Goal: Find specific page/section: Find specific page/section

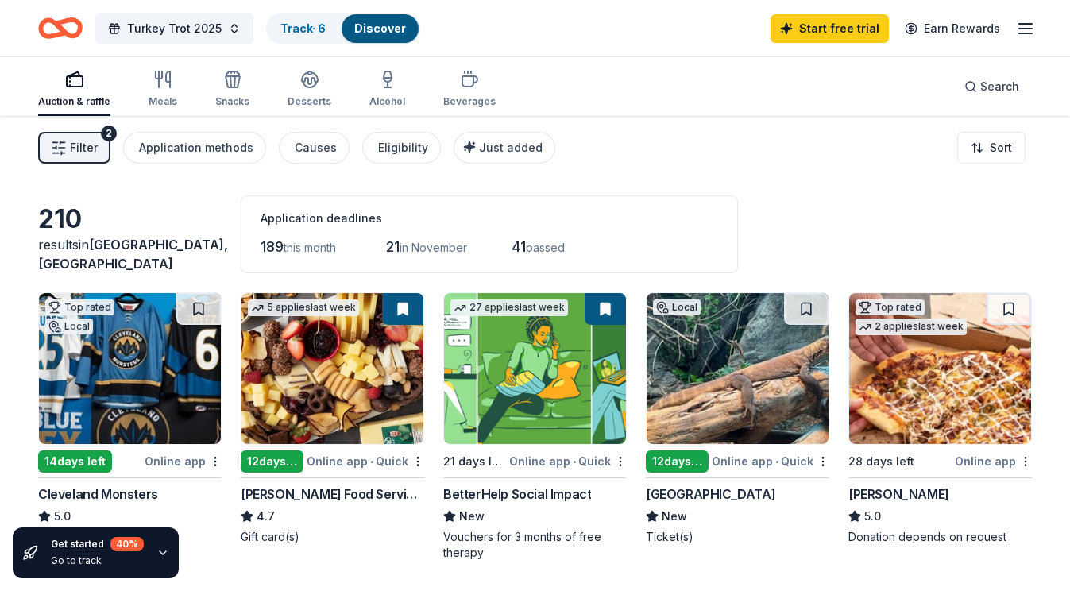
scroll to position [91, 0]
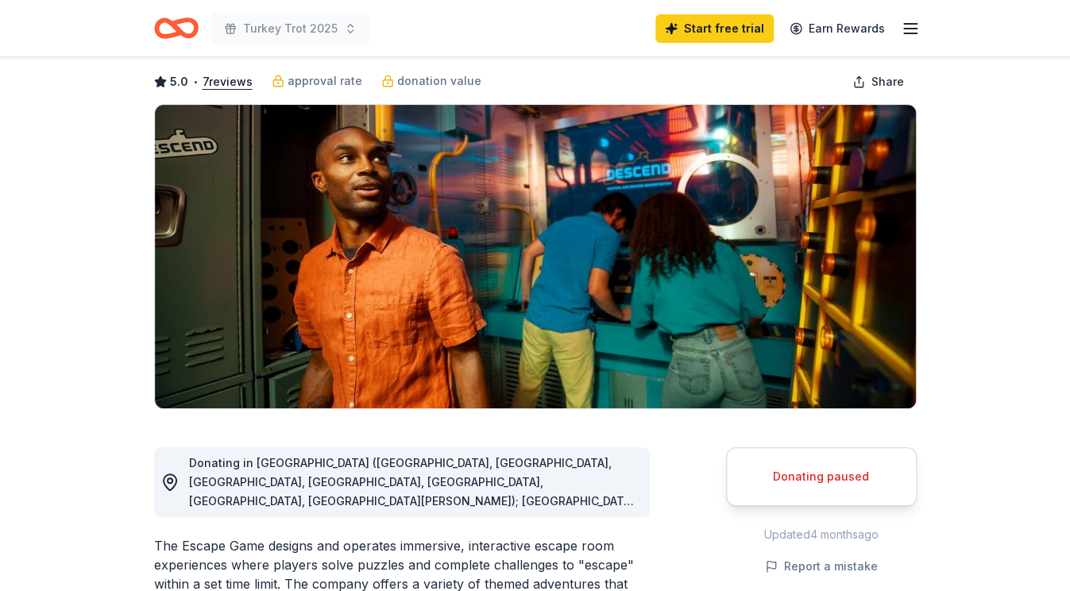
scroll to position [85, 0]
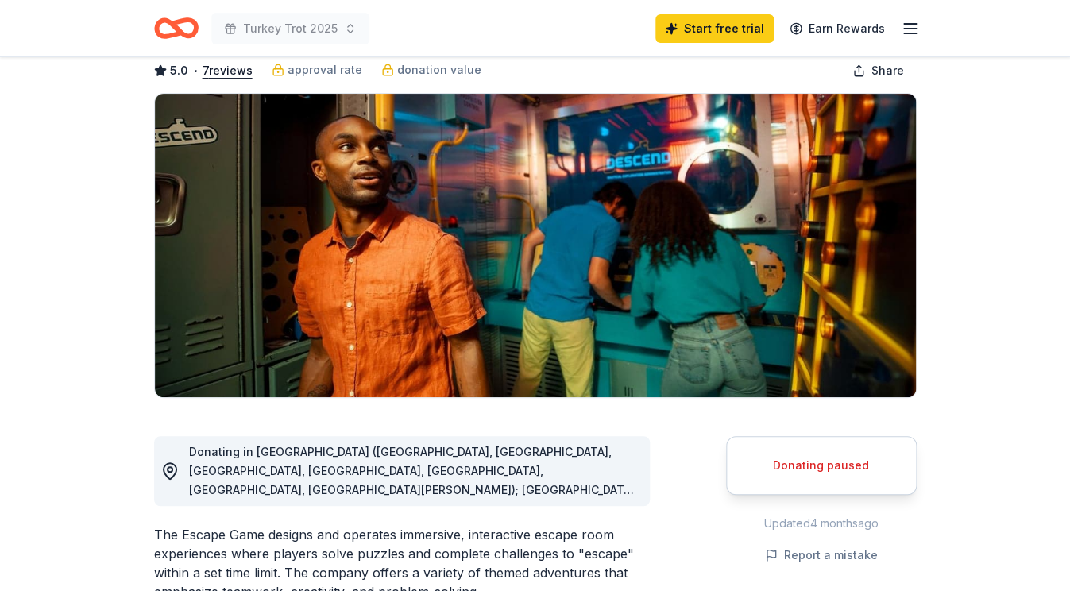
click at [806, 464] on div "Donating paused" at bounding box center [821, 465] width 151 height 19
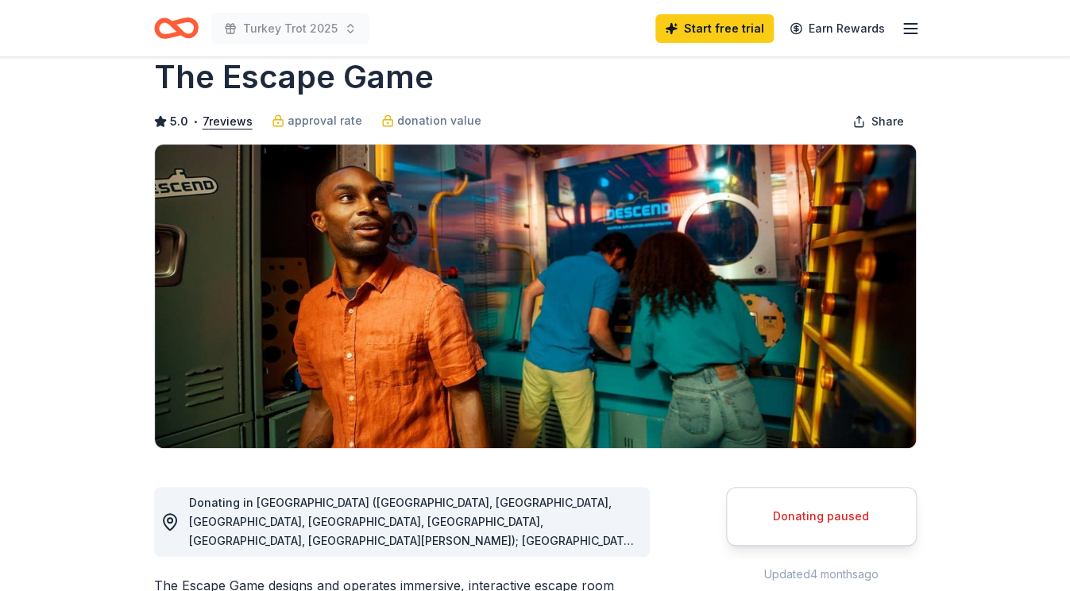
scroll to position [0, 0]
